Goal: Information Seeking & Learning: Learn about a topic

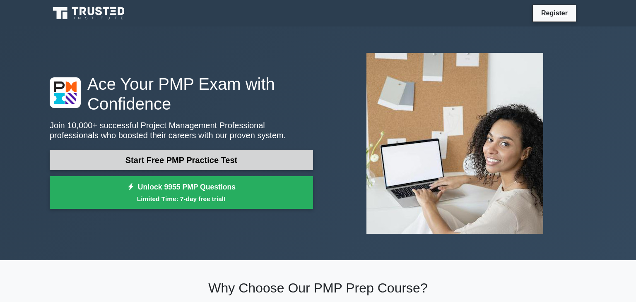
click at [196, 162] on link "Start Free PMP Practice Test" at bounding box center [181, 160] width 263 height 20
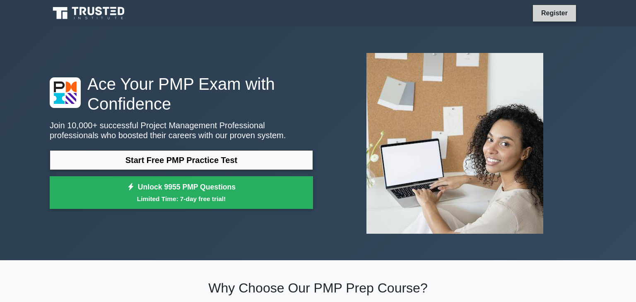
click at [455, 14] on link "Register" at bounding box center [554, 13] width 36 height 10
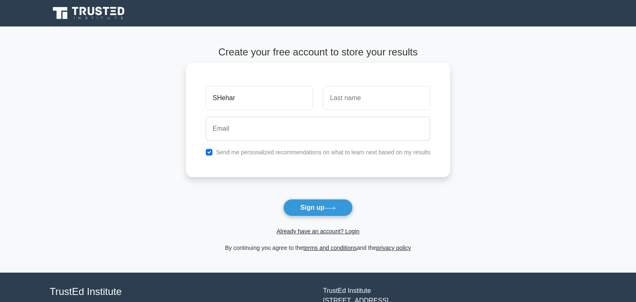
type input "SHehar"
click at [352, 99] on input "text" at bounding box center [376, 98] width 107 height 24
click at [317, 210] on button "Sign up" at bounding box center [318, 207] width 70 height 17
click at [304, 231] on link "Already have an account? Login" at bounding box center [318, 231] width 83 height 7
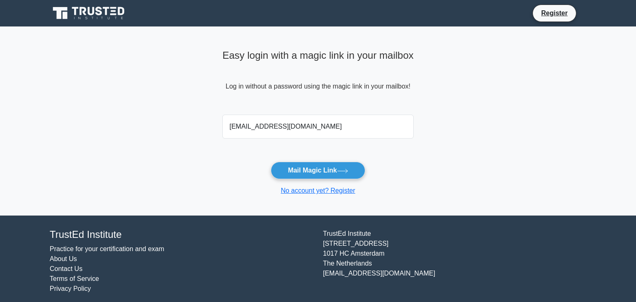
type input "syk888@gmail.com"
click at [271, 162] on button "Mail Magic Link" at bounding box center [318, 170] width 94 height 17
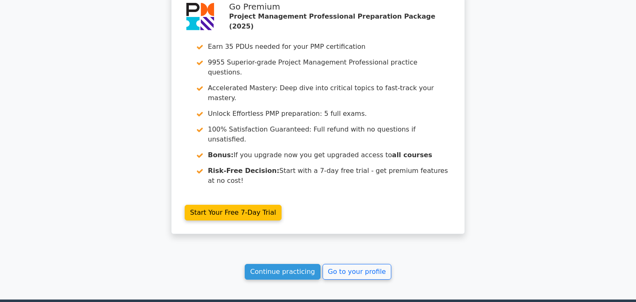
scroll to position [1729, 0]
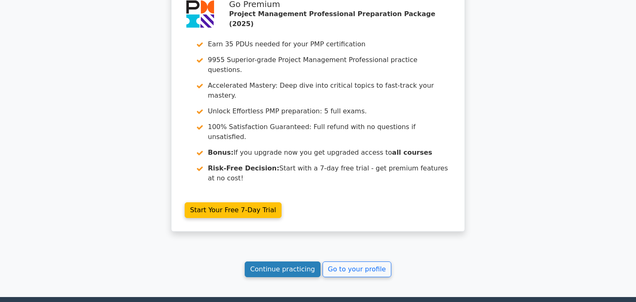
click at [281, 262] on link "Continue practicing" at bounding box center [283, 270] width 76 height 16
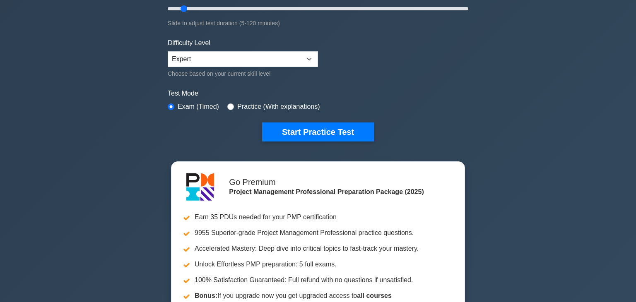
scroll to position [149, 0]
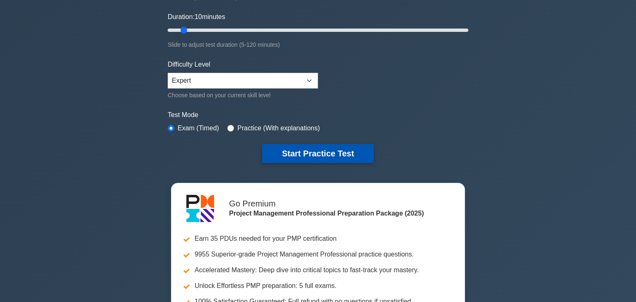
click at [319, 152] on button "Start Practice Test" at bounding box center [318, 153] width 112 height 19
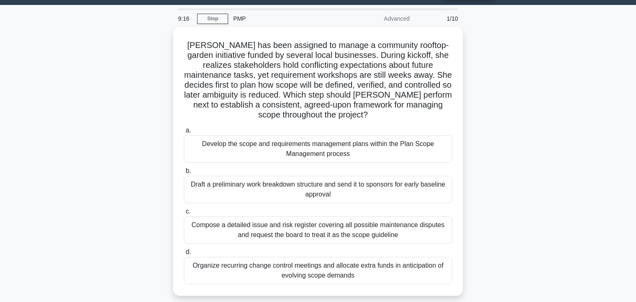
scroll to position [26, 0]
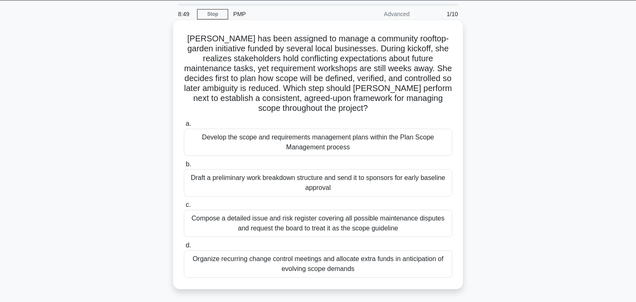
click at [312, 147] on div "Develop the scope and requirements management plans within the Plan Scope Manag…" at bounding box center [318, 142] width 268 height 27
click at [184, 127] on input "a. Develop the scope and requirements management plans within the Plan Scope Ma…" at bounding box center [184, 123] width 0 height 5
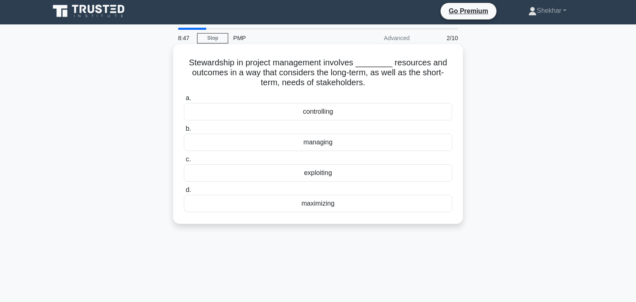
scroll to position [0, 0]
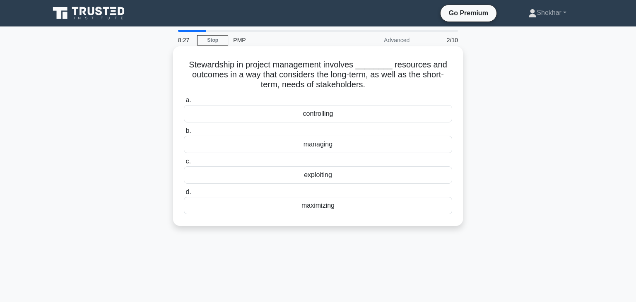
click at [359, 146] on div "managing" at bounding box center [318, 144] width 268 height 17
click at [184, 134] on input "b. managing" at bounding box center [184, 130] width 0 height 5
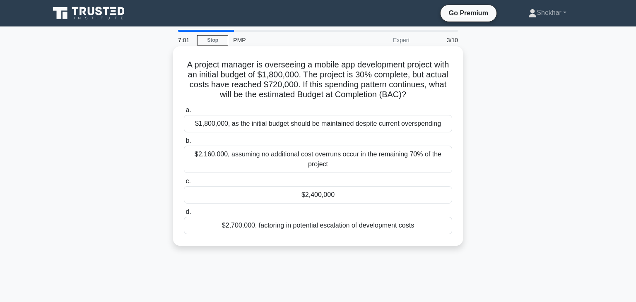
click at [287, 156] on div "$2,160,000, assuming no additional cost overruns occur in the remaining 70% of …" at bounding box center [318, 159] width 268 height 27
click at [184, 144] on input "b. $2,160,000, assuming no additional cost overruns occur in the remaining 70% …" at bounding box center [184, 140] width 0 height 5
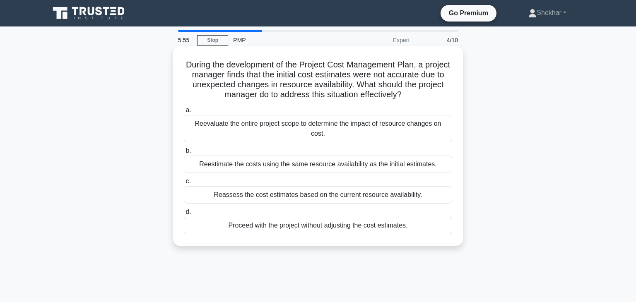
click at [352, 199] on div "Reassess the cost estimates based on the current resource availability." at bounding box center [318, 194] width 268 height 17
click at [184, 184] on input "c. Reassess the cost estimates based on the current resource availability." at bounding box center [184, 181] width 0 height 5
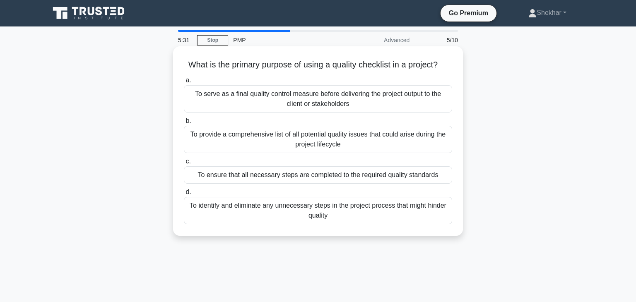
click at [364, 179] on div "To ensure that all necessary steps are completed to the required quality standa…" at bounding box center [318, 174] width 268 height 17
click at [184, 164] on input "c. To ensure that all necessary steps are completed to the required quality sta…" at bounding box center [184, 161] width 0 height 5
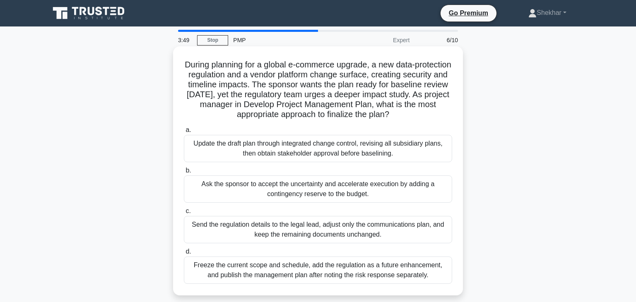
click at [391, 154] on div "Update the draft plan through integrated change control, revising all subsidiar…" at bounding box center [318, 148] width 268 height 27
click at [184, 133] on input "a. Update the draft plan through integrated change control, revising all subsid…" at bounding box center [184, 130] width 0 height 5
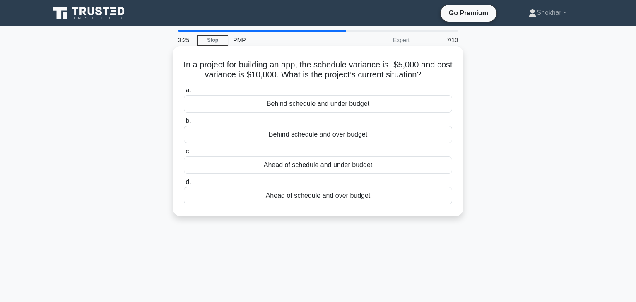
click at [375, 103] on div "Behind schedule and under budget" at bounding box center [318, 103] width 268 height 17
click at [184, 93] on input "a. Behind schedule and under budget" at bounding box center [184, 90] width 0 height 5
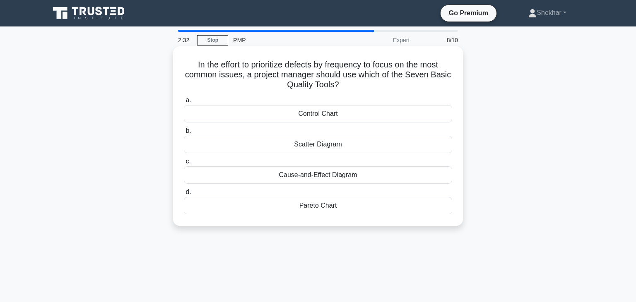
click at [347, 114] on div "Control Chart" at bounding box center [318, 113] width 268 height 17
click at [184, 103] on input "a. Control Chart" at bounding box center [184, 100] width 0 height 5
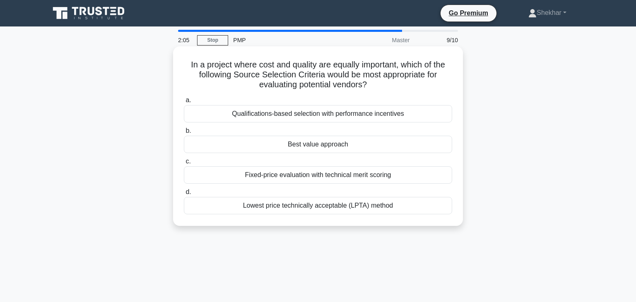
click at [398, 177] on div "Fixed-price evaluation with technical merit scoring" at bounding box center [318, 174] width 268 height 17
click at [184, 164] on input "c. Fixed-price evaluation with technical merit scoring" at bounding box center [184, 161] width 0 height 5
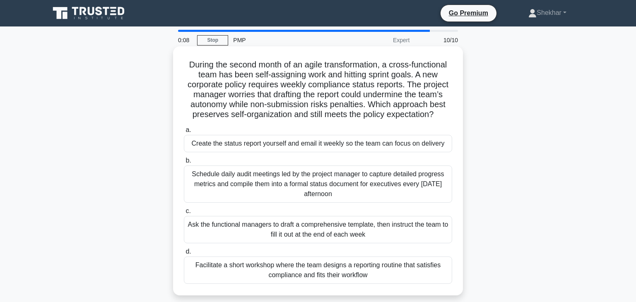
click at [400, 188] on div "Schedule daily audit meetings led by the project manager to capture detailed pr…" at bounding box center [318, 184] width 268 height 37
click at [184, 164] on input "b. Schedule daily audit meetings led by the project manager to capture detailed…" at bounding box center [184, 160] width 0 height 5
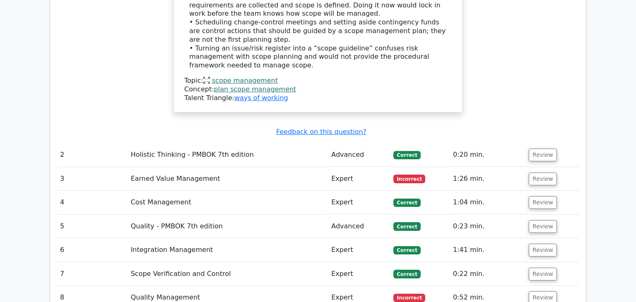
scroll to position [1207, 0]
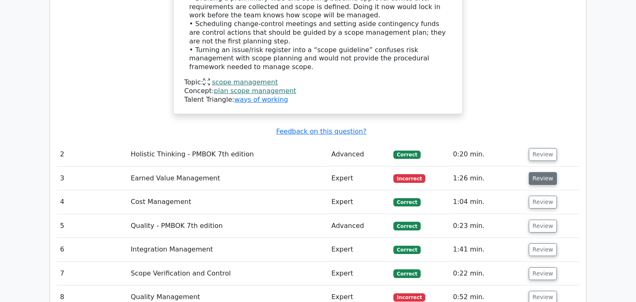
click at [540, 172] on button "Review" at bounding box center [543, 178] width 28 height 13
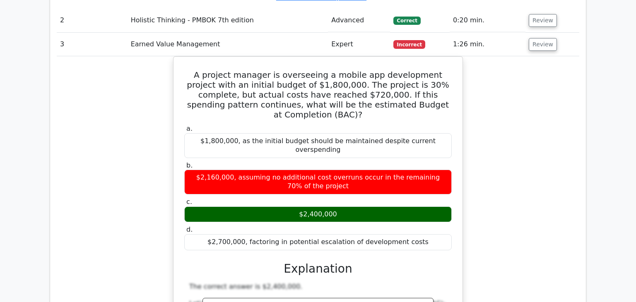
scroll to position [1324, 0]
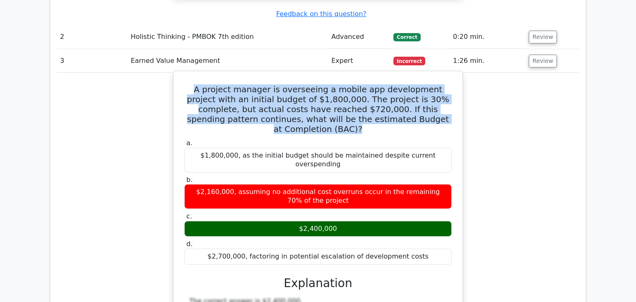
drag, startPoint x: 416, startPoint y: 59, endPoint x: 187, endPoint y: 21, distance: 231.8
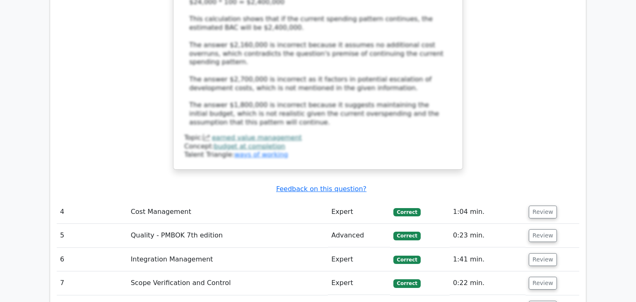
scroll to position [1759, 0]
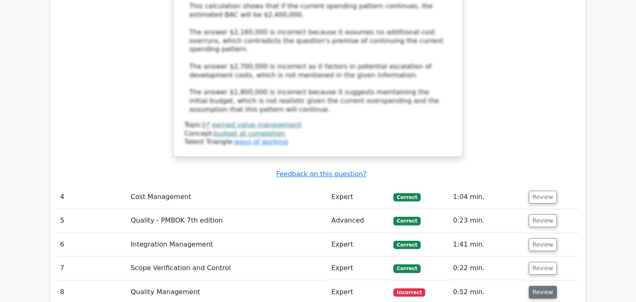
click at [540, 286] on button "Review" at bounding box center [543, 292] width 28 height 13
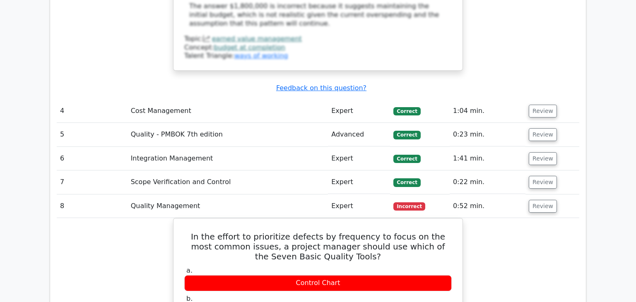
scroll to position [1846, 0]
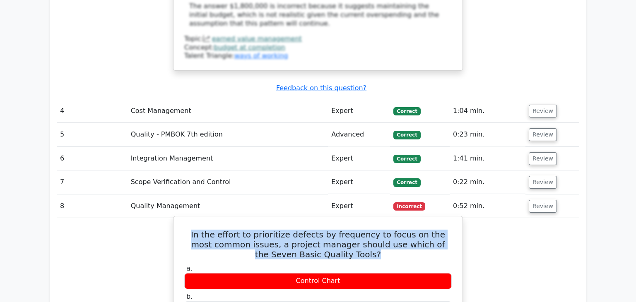
drag, startPoint x: 341, startPoint y: 163, endPoint x: 187, endPoint y: 140, distance: 156.2
click at [187, 230] on h5 "In the effort to prioritize defects by frequency to focus on the most common is…" at bounding box center [317, 245] width 269 height 30
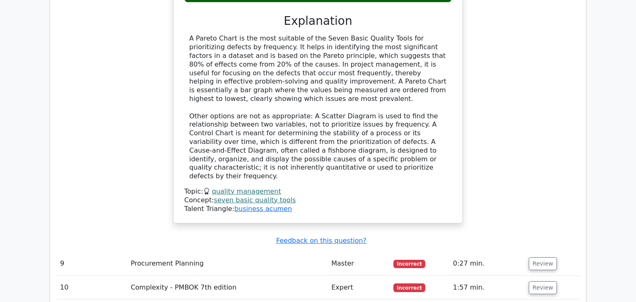
scroll to position [2274, 0]
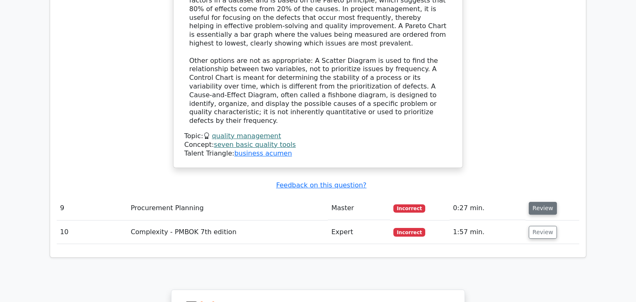
click at [536, 202] on button "Review" at bounding box center [543, 208] width 28 height 13
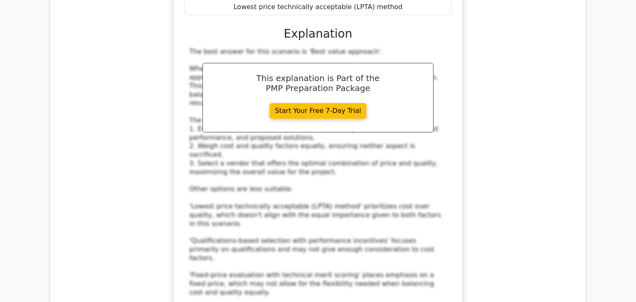
scroll to position [2656, 0]
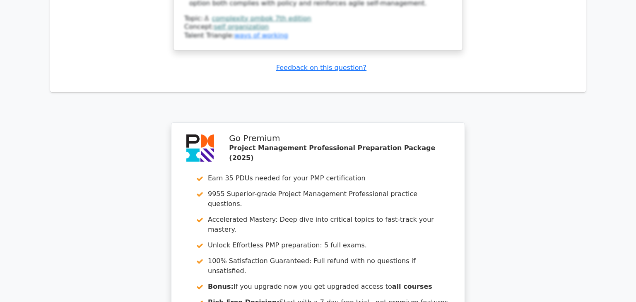
scroll to position [3424, 0]
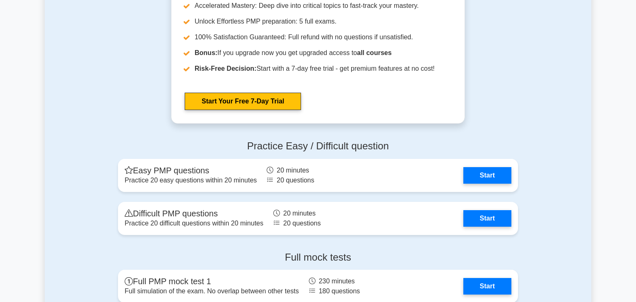
scroll to position [3059, 0]
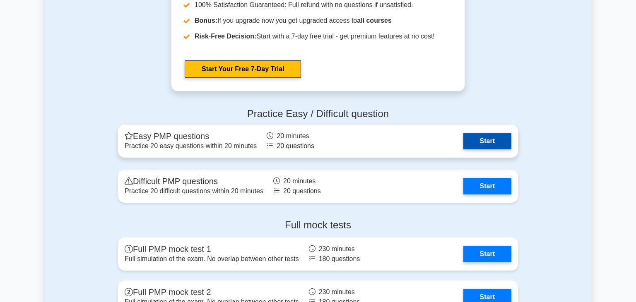
click at [487, 146] on link "Start" at bounding box center [487, 141] width 48 height 17
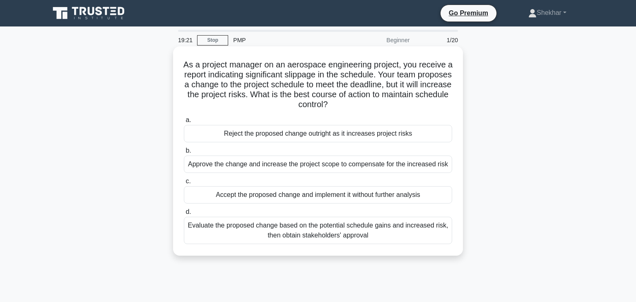
click at [380, 231] on div "Evaluate the proposed change based on the potential schedule gains and increase…" at bounding box center [318, 230] width 268 height 27
click at [184, 215] on input "d. Evaluate the proposed change based on the potential schedule gains and incre…" at bounding box center [184, 212] width 0 height 5
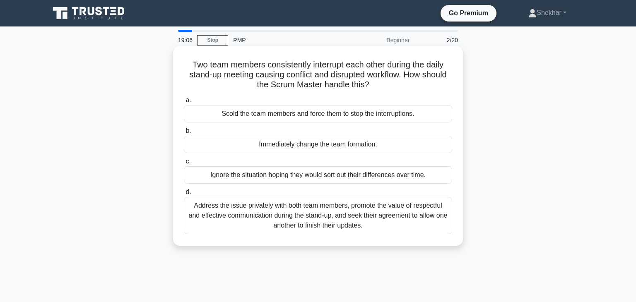
click at [298, 218] on div "Address the issue privately with both team members, promote the value of respec…" at bounding box center [318, 215] width 268 height 37
click at [184, 195] on input "d. Address the issue privately with both team members, promote the value of res…" at bounding box center [184, 192] width 0 height 5
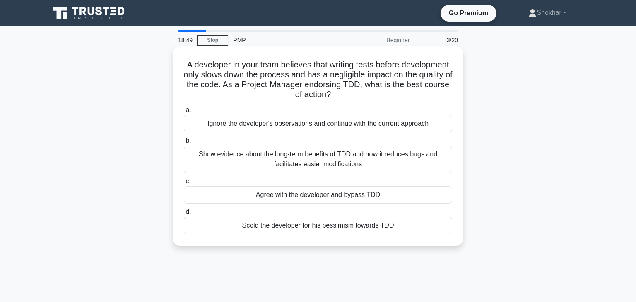
click at [313, 166] on div "Show evidence about the long-term benefits of TDD and how it reduces bugs and f…" at bounding box center [318, 159] width 268 height 27
click at [184, 144] on input "b. Show evidence about the long-term benefits of TDD and how it reduces bugs an…" at bounding box center [184, 140] width 0 height 5
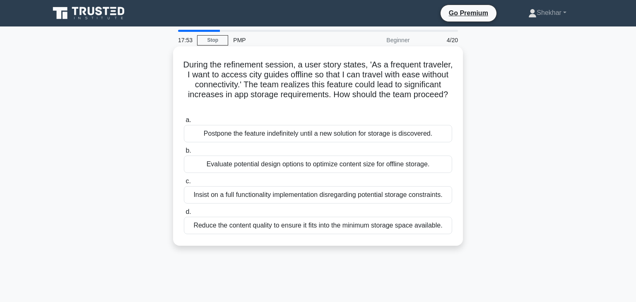
click at [282, 174] on div "a. Postpone the feature indefinitely until a new solution for storage is discov…" at bounding box center [318, 174] width 278 height 123
click at [285, 160] on div "Evaluate potential design options to optimize content size for offline storage." at bounding box center [318, 164] width 268 height 17
click at [184, 154] on input "b. Evaluate potential design options to optimize content size for offline stora…" at bounding box center [184, 150] width 0 height 5
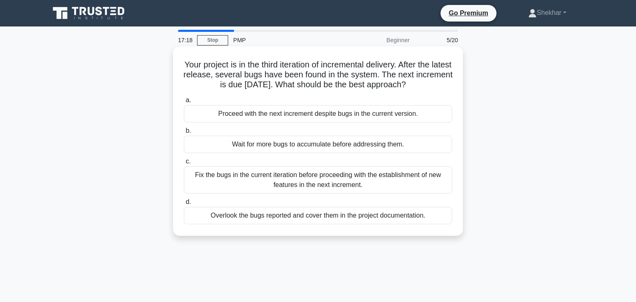
click at [298, 179] on div "Fix the bugs in the current iteration before proceeding with the establishment …" at bounding box center [318, 179] width 268 height 27
click at [184, 164] on input "c. Fix the bugs in the current iteration before proceeding with the establishme…" at bounding box center [184, 161] width 0 height 5
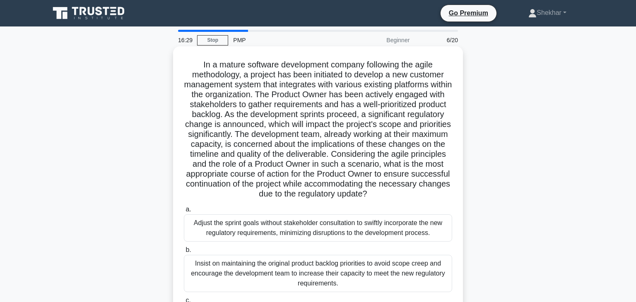
scroll to position [129, 0]
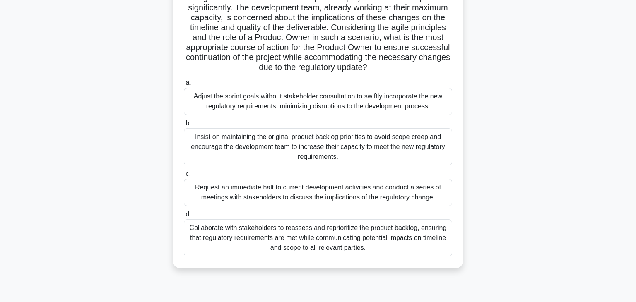
click at [391, 241] on div "Collaborate with stakeholders to reassess and reprioritize the product backlog,…" at bounding box center [318, 238] width 268 height 37
click at [184, 217] on input "d. Collaborate with stakeholders to reassess and reprioritize the product backl…" at bounding box center [184, 214] width 0 height 5
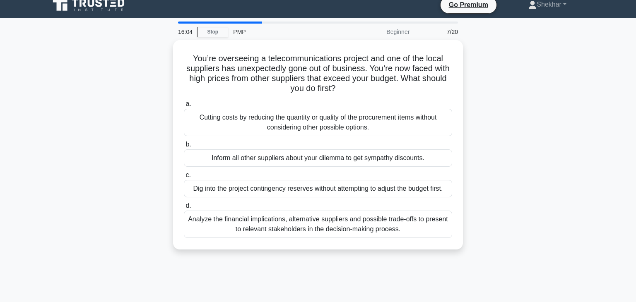
scroll to position [0, 0]
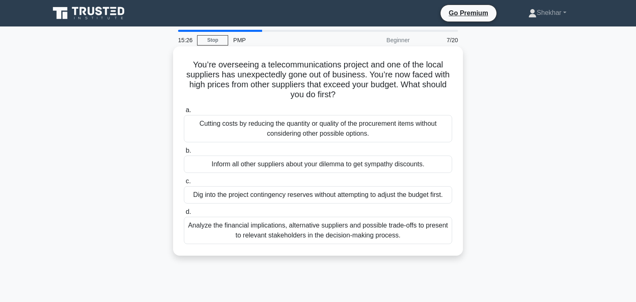
click at [287, 236] on div "Analyze the financial implications, alternative suppliers and possible trade-of…" at bounding box center [318, 230] width 268 height 27
click at [184, 215] on input "d. Analyze the financial implications, alternative suppliers and possible trade…" at bounding box center [184, 212] width 0 height 5
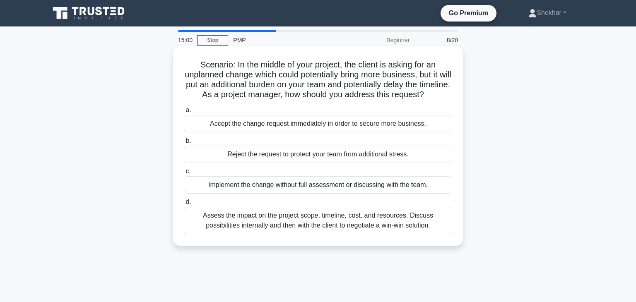
click at [330, 228] on div "Assess the impact on the project scope, timeline, cost, and resources. Discuss …" at bounding box center [318, 220] width 268 height 27
click at [184, 205] on input "d. Assess the impact on the project scope, timeline, cost, and resources. Discu…" at bounding box center [184, 202] width 0 height 5
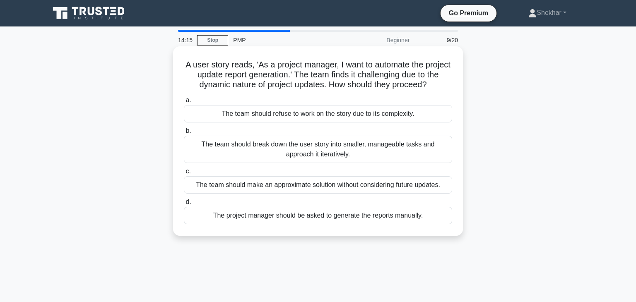
click at [336, 150] on div "The team should break down the user story into smaller, manageable tasks and ap…" at bounding box center [318, 149] width 268 height 27
click at [184, 134] on input "b. The team should break down the user story into smaller, manageable tasks and…" at bounding box center [184, 130] width 0 height 5
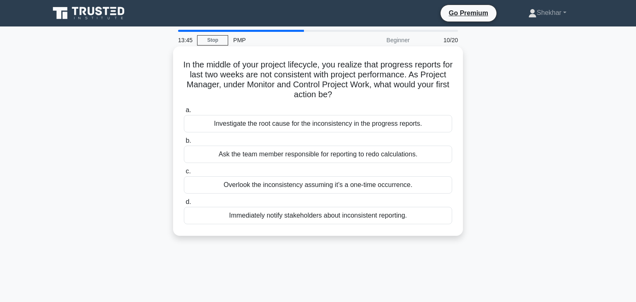
click at [361, 125] on div "Investigate the root cause for the inconsistency in the progress reports." at bounding box center [318, 123] width 268 height 17
click at [184, 113] on input "a. Investigate the root cause for the inconsistency in the progress reports." at bounding box center [184, 110] width 0 height 5
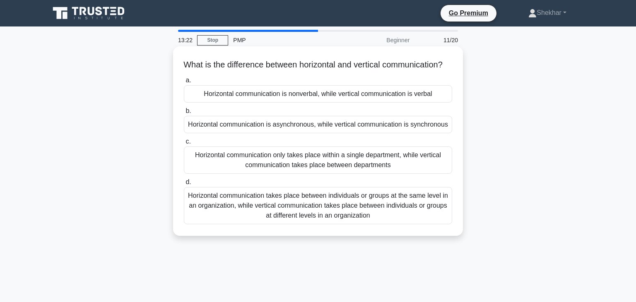
click at [398, 220] on div "Horizontal communication takes place between individuals or groups at the same …" at bounding box center [318, 205] width 268 height 37
click at [184, 185] on input "d. Horizontal communication takes place between individuals or groups at the sa…" at bounding box center [184, 182] width 0 height 5
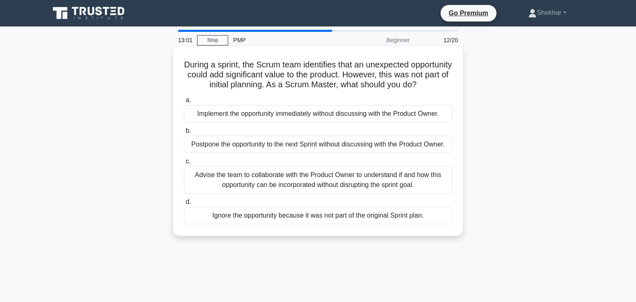
click at [375, 182] on div "Advise the team to collaborate with the Product Owner to understand if and how …" at bounding box center [318, 179] width 268 height 27
click at [184, 164] on input "c. Advise the team to collaborate with the Product Owner to understand if and h…" at bounding box center [184, 161] width 0 height 5
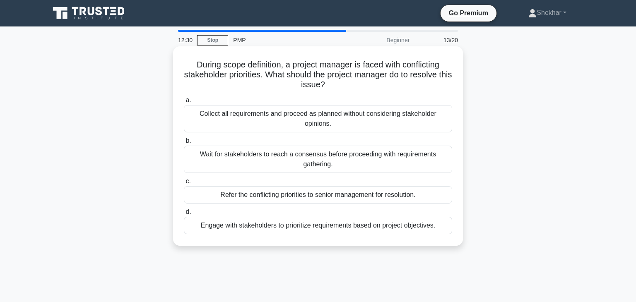
click at [415, 229] on div "Engage with stakeholders to prioritize requirements based on project objectives." at bounding box center [318, 225] width 268 height 17
click at [184, 215] on input "d. Engage with stakeholders to prioritize requirements based on project objecti…" at bounding box center [184, 212] width 0 height 5
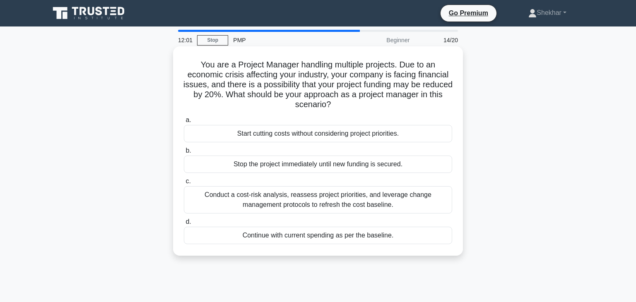
click at [295, 200] on div "Conduct a cost-risk analysis, reassess project priorities, and leverage change …" at bounding box center [318, 199] width 268 height 27
click at [184, 184] on input "c. Conduct a cost-risk analysis, reassess project priorities, and leverage chan…" at bounding box center [184, 181] width 0 height 5
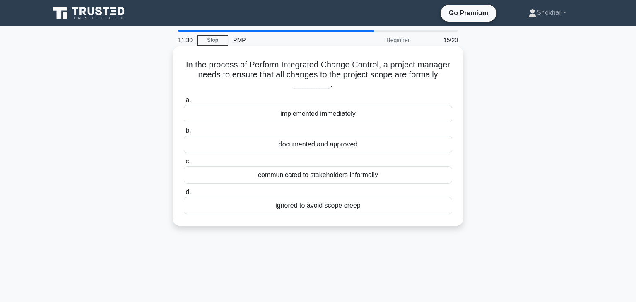
click at [370, 145] on div "documented and approved" at bounding box center [318, 144] width 268 height 17
click at [184, 134] on input "b. documented and approved" at bounding box center [184, 130] width 0 height 5
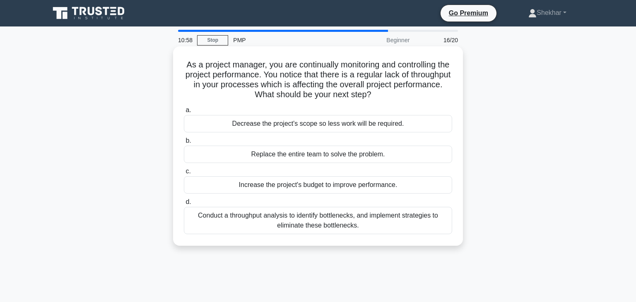
click at [357, 224] on div "Conduct a throughput analysis to identify bottlenecks, and implement strategies…" at bounding box center [318, 220] width 268 height 27
click at [184, 205] on input "d. Conduct a throughput analysis to identify bottlenecks, and implement strateg…" at bounding box center [184, 202] width 0 height 5
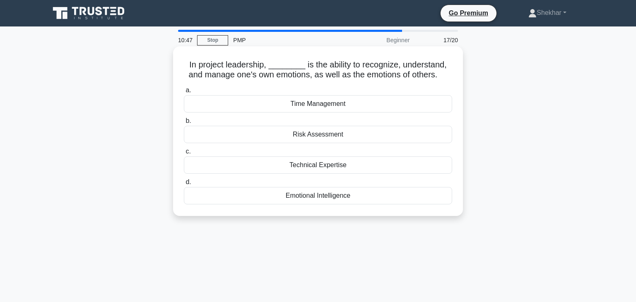
click at [363, 196] on div "Emotional Intelligence" at bounding box center [318, 195] width 268 height 17
click at [184, 185] on input "d. Emotional Intelligence" at bounding box center [184, 182] width 0 height 5
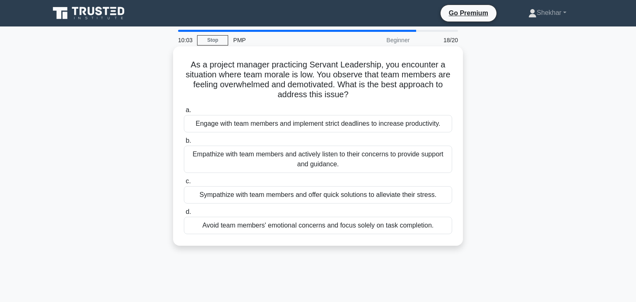
click at [374, 170] on div "Empathize with team members and actively listen to their concerns to provide su…" at bounding box center [318, 159] width 268 height 27
click at [184, 144] on input "b. Empathize with team members and actively listen to their concerns to provide…" at bounding box center [184, 140] width 0 height 5
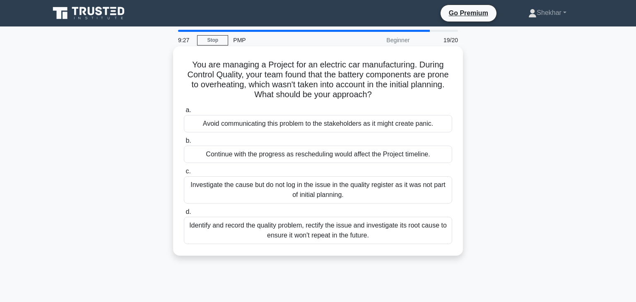
click at [359, 239] on div "Identify and record the quality problem, rectify the issue and investigate its …" at bounding box center [318, 230] width 268 height 27
click at [184, 215] on input "d. Identify and record the quality problem, rectify the issue and investigate i…" at bounding box center [184, 212] width 0 height 5
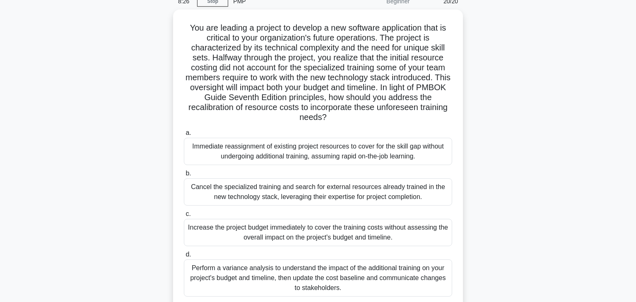
scroll to position [39, 0]
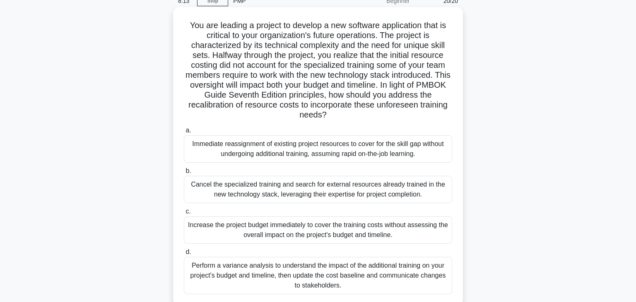
click at [374, 269] on div "Perform a variance analysis to understand the impact of the additional training…" at bounding box center [318, 275] width 268 height 37
click at [380, 271] on div "Perform a variance analysis to understand the impact of the additional training…" at bounding box center [318, 275] width 268 height 37
click at [350, 276] on div "Perform a variance analysis to understand the impact of the additional training…" at bounding box center [318, 275] width 268 height 37
click at [184, 255] on input "d. Perform a variance analysis to understand the impact of the additional train…" at bounding box center [184, 252] width 0 height 5
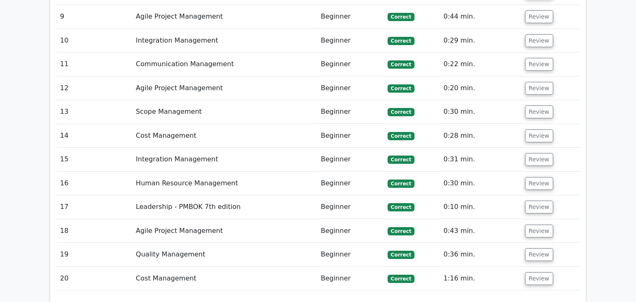
scroll to position [1404, 0]
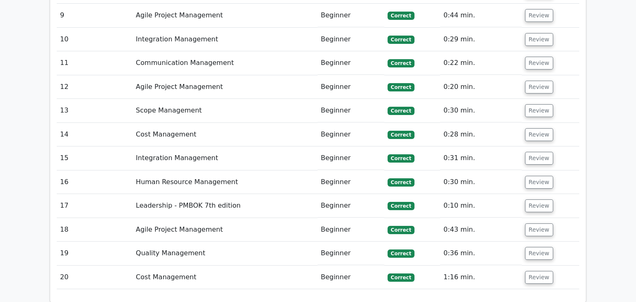
click at [400, 179] on span "Correct" at bounding box center [401, 183] width 27 height 8
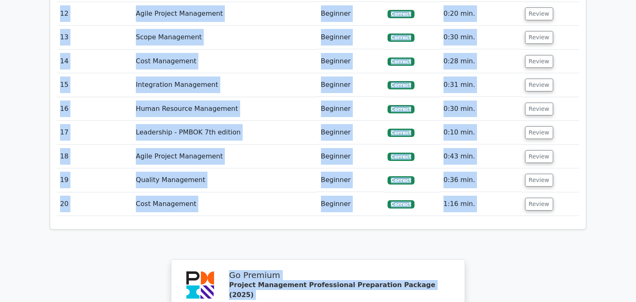
drag, startPoint x: 518, startPoint y: 278, endPoint x: 543, endPoint y: 306, distance: 37.8
